Goal: Task Accomplishment & Management: Use online tool/utility

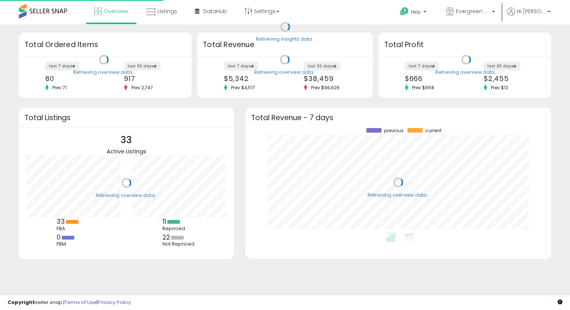
scroll to position [105, 290]
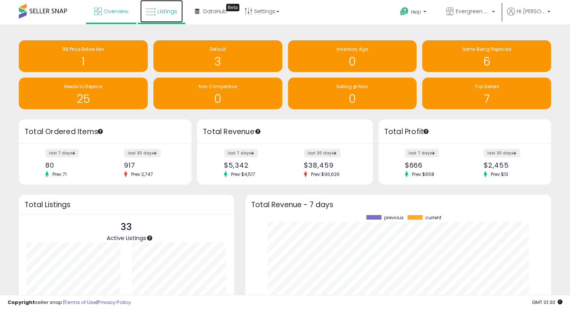
click at [177, 15] on link "Listings" at bounding box center [161, 11] width 43 height 23
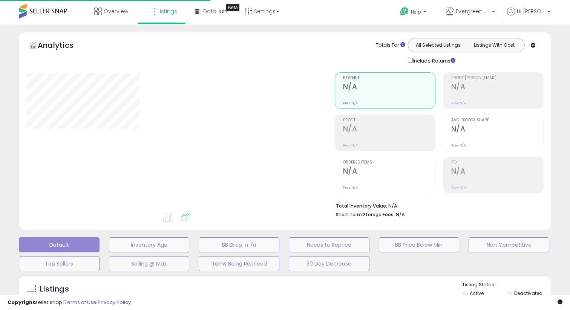
type input "***"
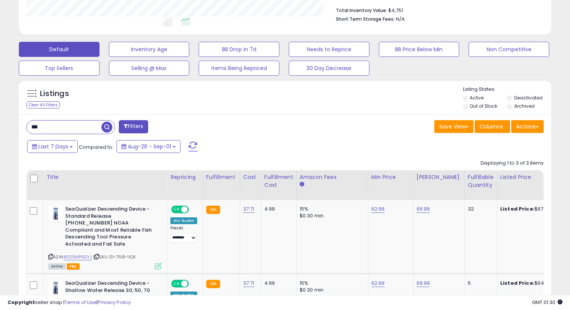
scroll to position [223, 0]
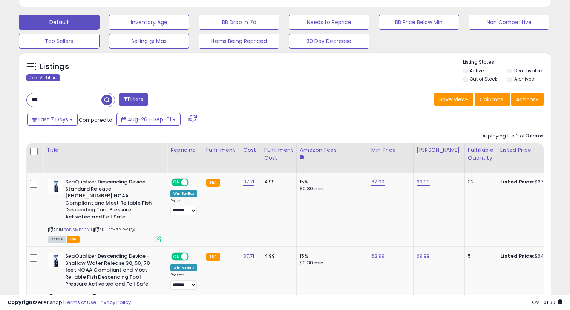
click at [53, 76] on div "Clear All Filters" at bounding box center [43, 77] width 34 height 7
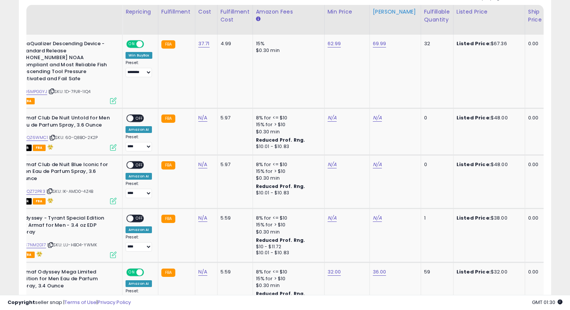
scroll to position [0, 46]
